Goal: Transaction & Acquisition: Purchase product/service

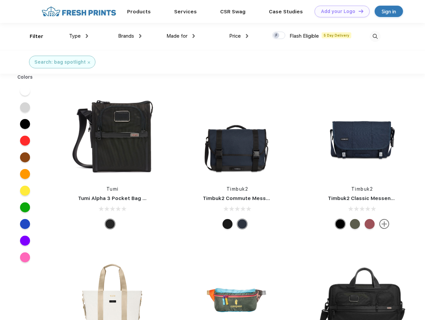
click at [340, 11] on link "Add your Logo Design Tool" at bounding box center [342, 12] width 55 height 12
click at [0, 0] on div "Design Tool" at bounding box center [0, 0] width 0 height 0
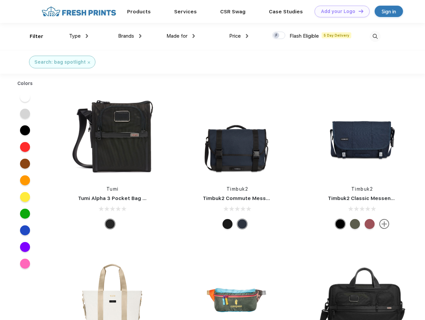
click at [358, 11] on link "Add your Logo Design Tool" at bounding box center [342, 12] width 55 height 12
click at [32, 36] on div "Filter" at bounding box center [37, 37] width 14 height 8
click at [79, 36] on span "Type" at bounding box center [75, 36] width 12 height 6
click at [130, 36] on span "Brands" at bounding box center [126, 36] width 16 height 6
click at [181, 36] on span "Made for" at bounding box center [176, 36] width 21 height 6
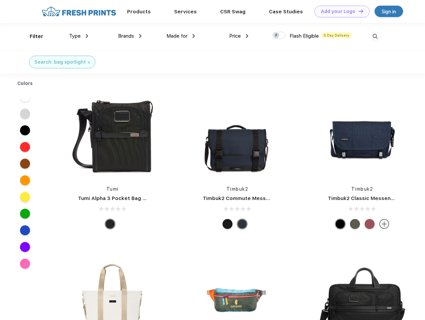
click at [239, 36] on span "Price" at bounding box center [235, 36] width 12 height 6
click at [279, 36] on div at bounding box center [278, 35] width 13 height 7
click at [277, 36] on input "checkbox" at bounding box center [274, 33] width 4 height 4
click at [375, 36] on img at bounding box center [375, 36] width 11 height 11
